Goal: Check status: Check status

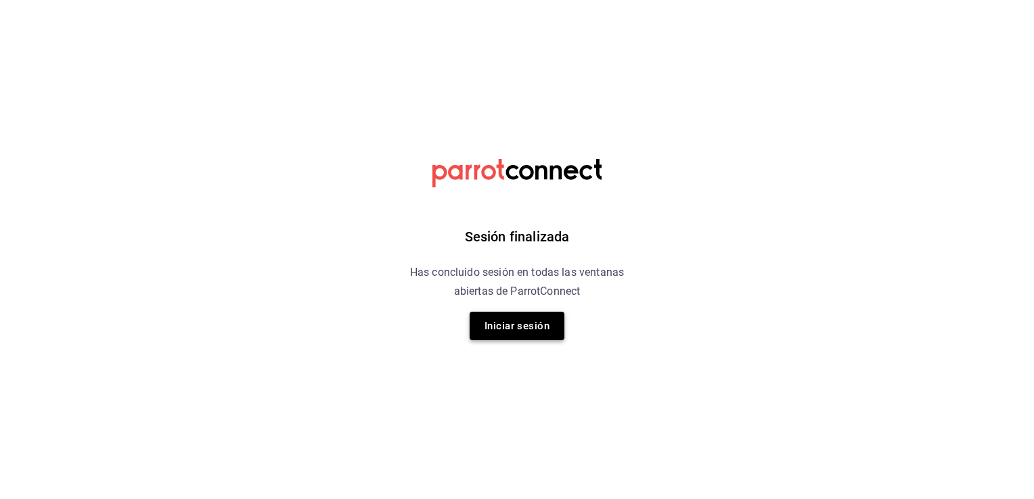
drag, startPoint x: 491, startPoint y: 340, endPoint x: 498, endPoint y: 321, distance: 20.1
click at [498, 321] on div "Sesión finalizada Has concluido sesión en todas las ventanas abiertas de Parrot…" at bounding box center [517, 249] width 342 height 499
click at [498, 321] on button "Iniciar sesión" at bounding box center [516, 326] width 95 height 28
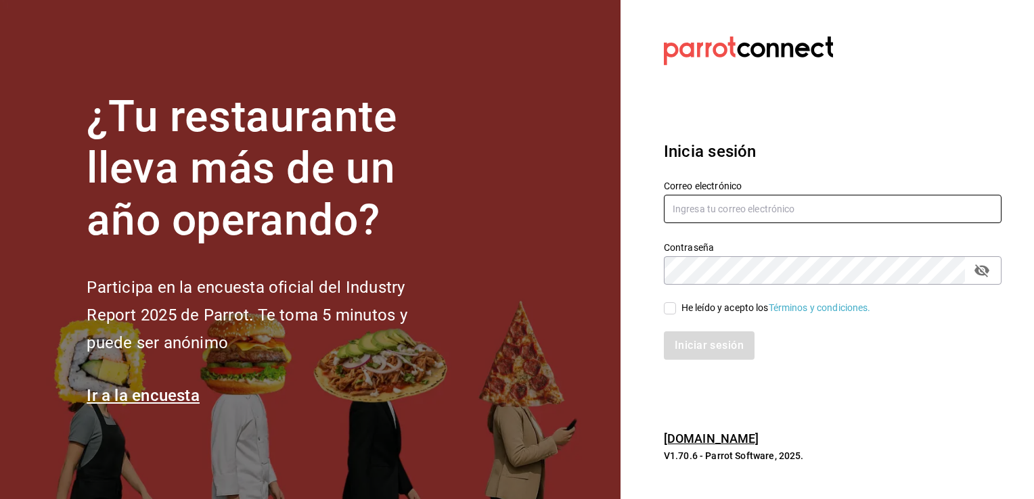
click at [741, 201] on input "text" at bounding box center [833, 209] width 338 height 28
type input "[EMAIL_ADDRESS][DOMAIN_NAME]"
click at [673, 307] on input "He leído y acepto los Términos y condiciones." at bounding box center [670, 308] width 12 height 12
checkbox input "true"
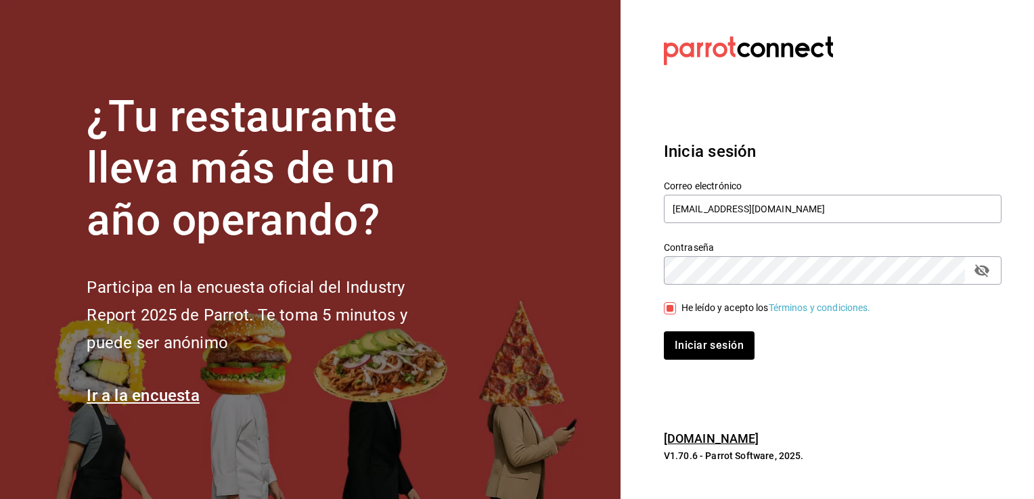
click at [664, 331] on button "Iniciar sesión" at bounding box center [709, 345] width 91 height 28
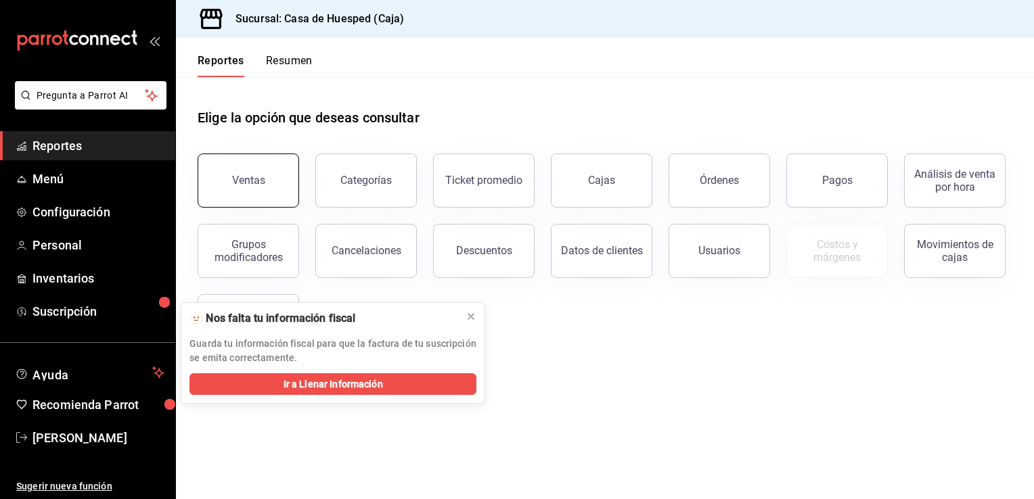
click at [267, 177] on button "Ventas" at bounding box center [248, 181] width 101 height 54
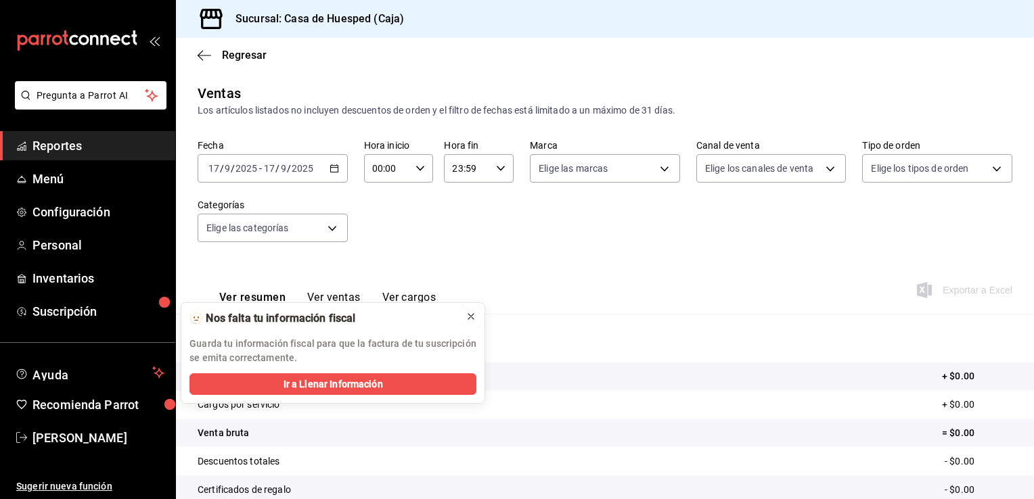
click at [476, 323] on button at bounding box center [471, 317] width 22 height 22
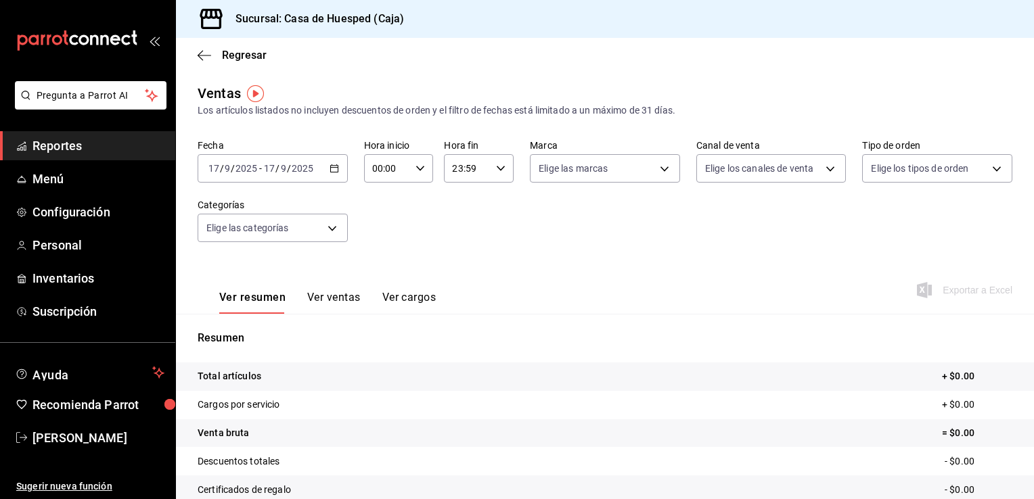
click at [338, 168] on div "[DATE] [DATE] - [DATE] [DATE]" at bounding box center [273, 168] width 150 height 28
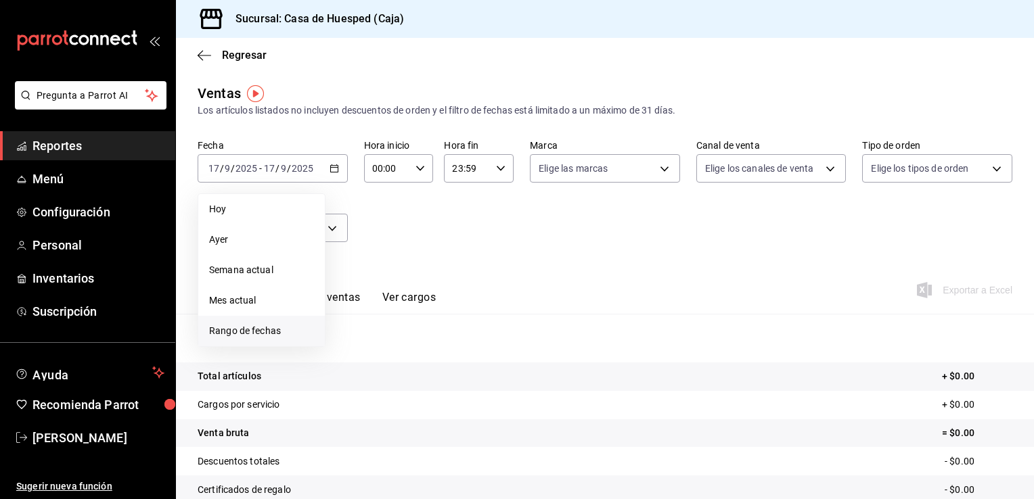
click at [244, 327] on span "Rango de fechas" at bounding box center [261, 331] width 105 height 14
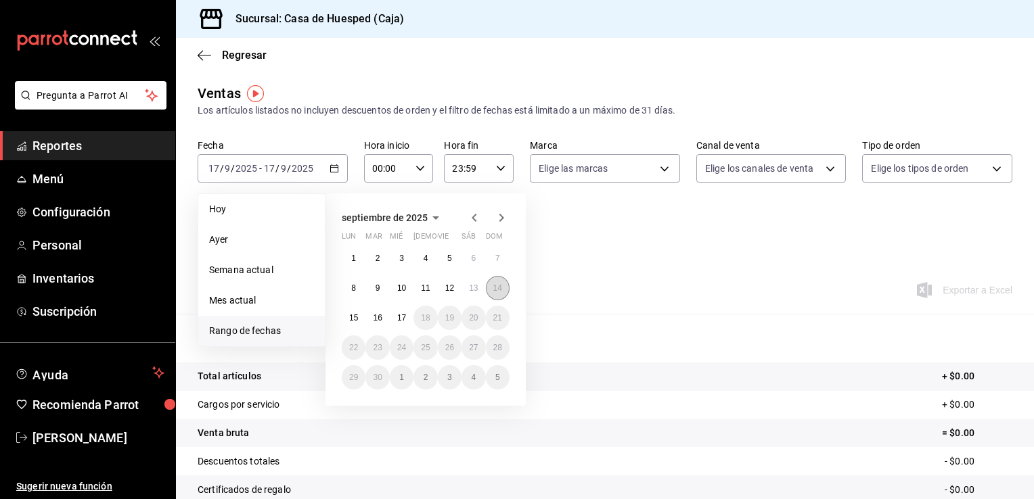
click at [487, 292] on button "14" at bounding box center [498, 288] width 24 height 24
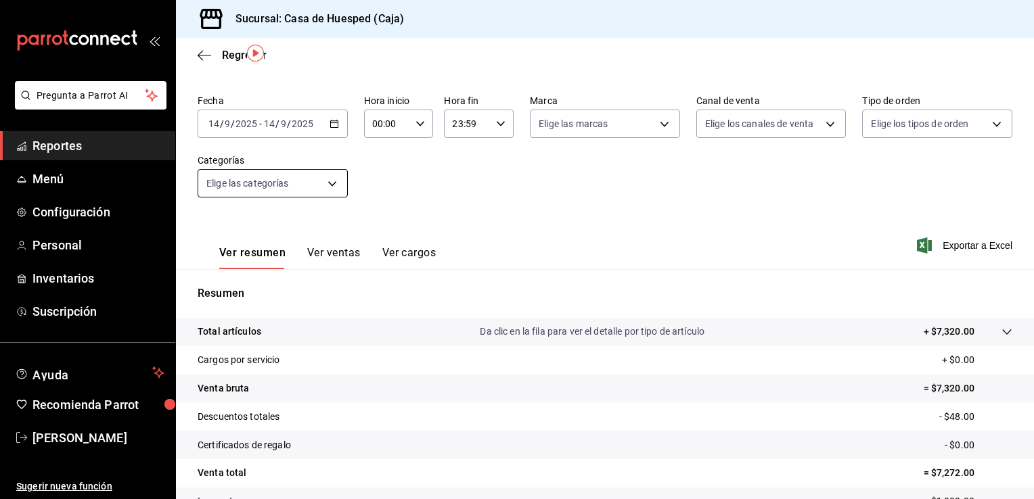
scroll to position [39, 0]
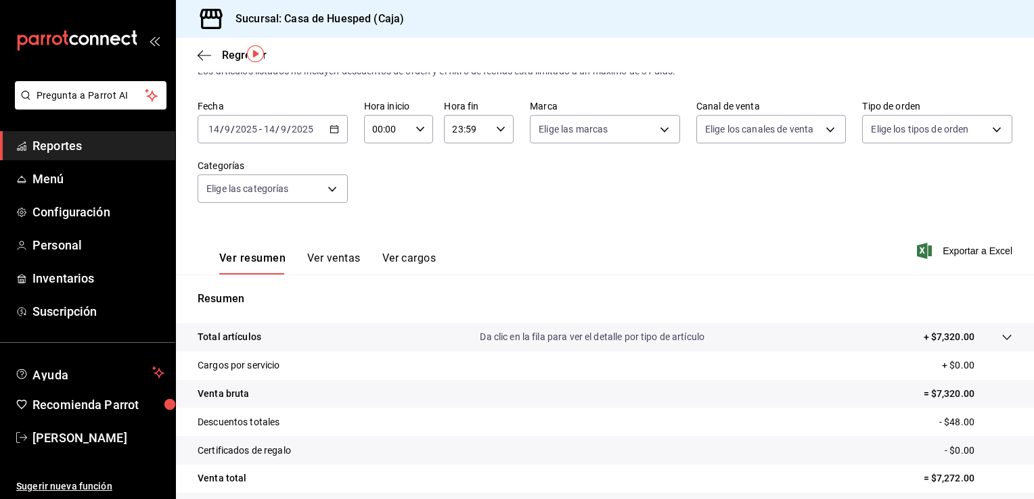
click at [335, 134] on div "2025-09-14 14 / 9 / 2025 - 2025-09-14 14 / 9 / 2025" at bounding box center [273, 129] width 150 height 28
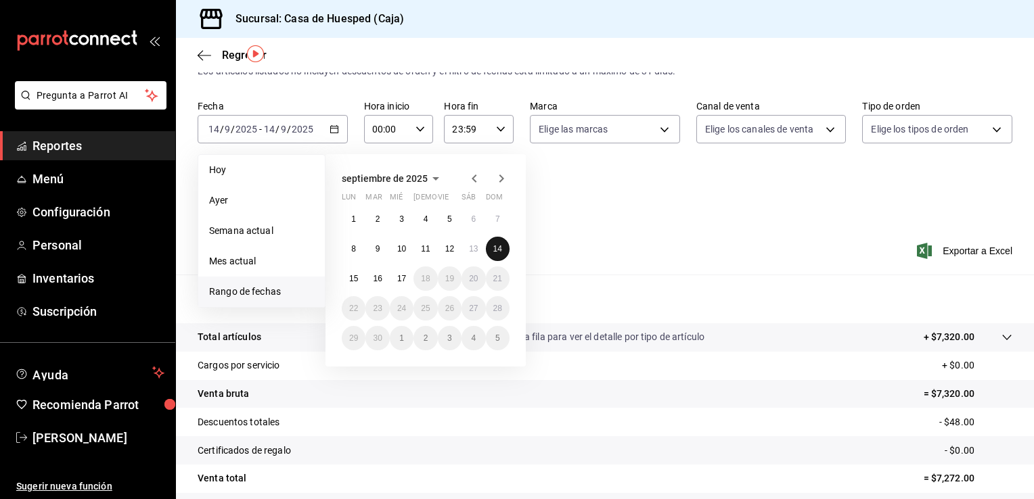
click at [490, 256] on button "14" at bounding box center [498, 249] width 24 height 24
click at [349, 280] on abbr "15" at bounding box center [353, 278] width 9 height 9
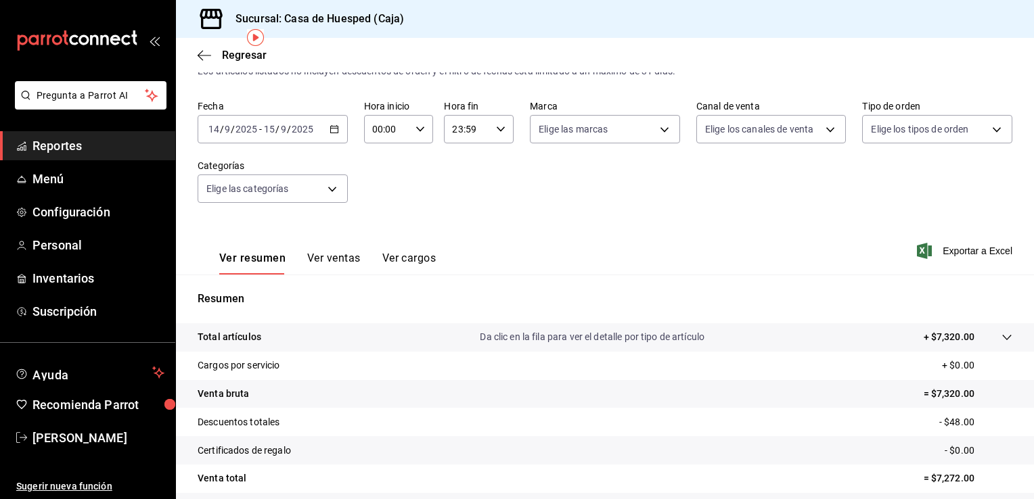
scroll to position [149, 0]
